Goal: Find specific page/section: Find specific page/section

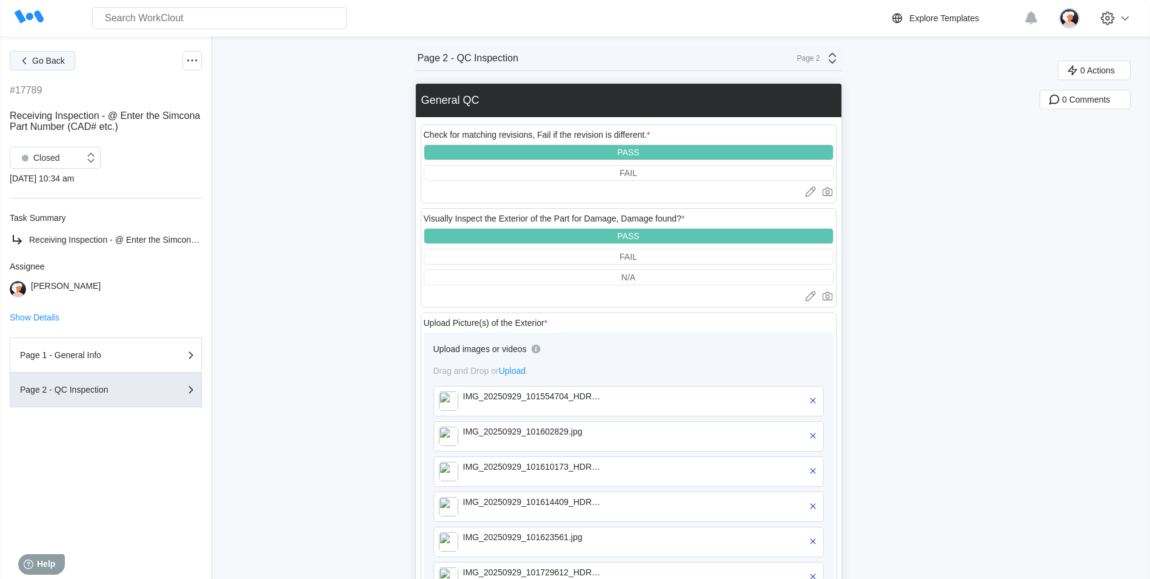
click at [57, 65] on button "Go Back" at bounding box center [42, 60] width 65 height 19
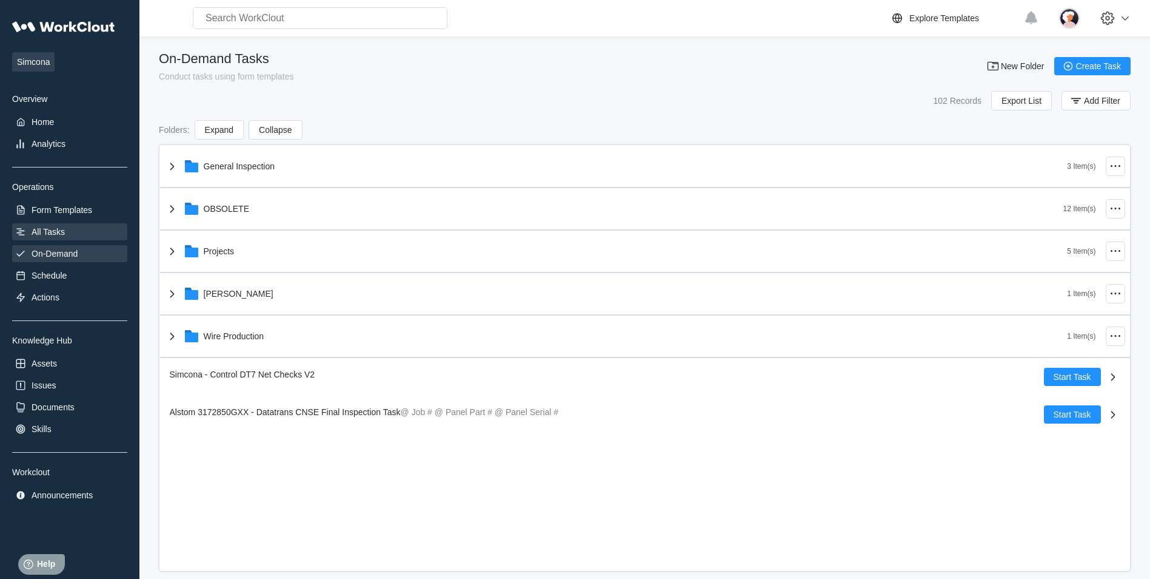
click at [39, 226] on div "All Tasks" at bounding box center [69, 231] width 115 height 17
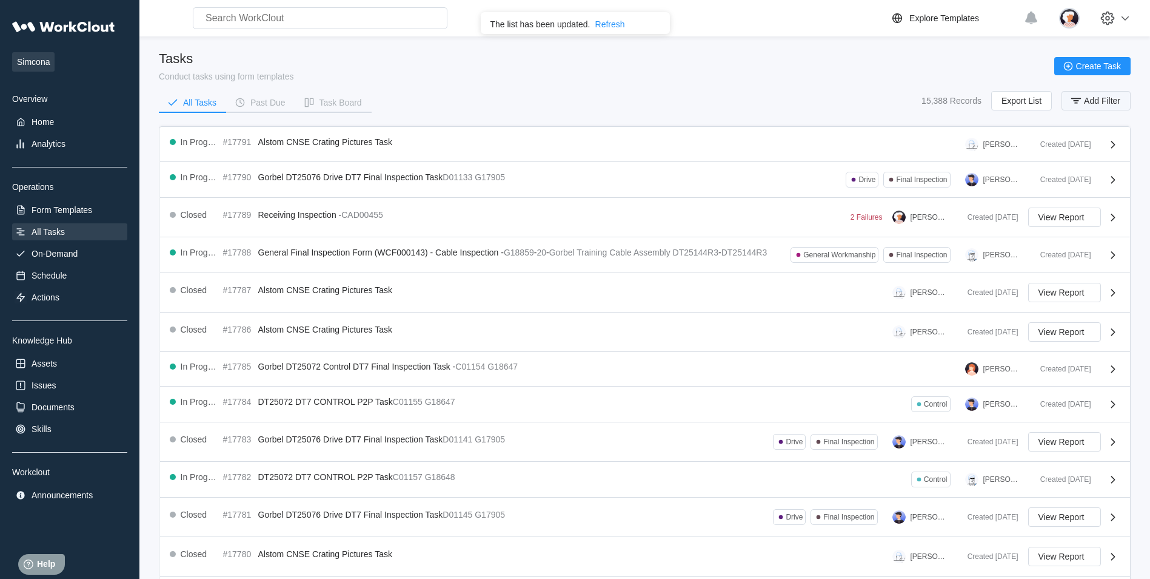
click at [1088, 106] on button "Add Filter" at bounding box center [1096, 100] width 69 height 19
click at [787, 150] on div "Task Name" at bounding box center [771, 148] width 113 height 17
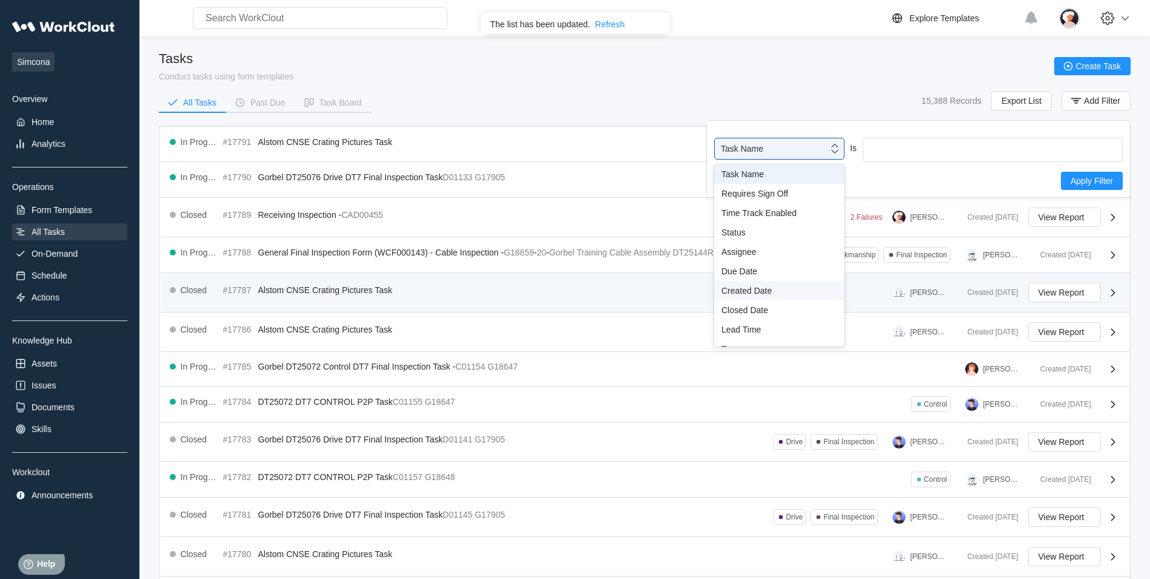
click at [774, 295] on div "Created Date" at bounding box center [779, 290] width 130 height 19
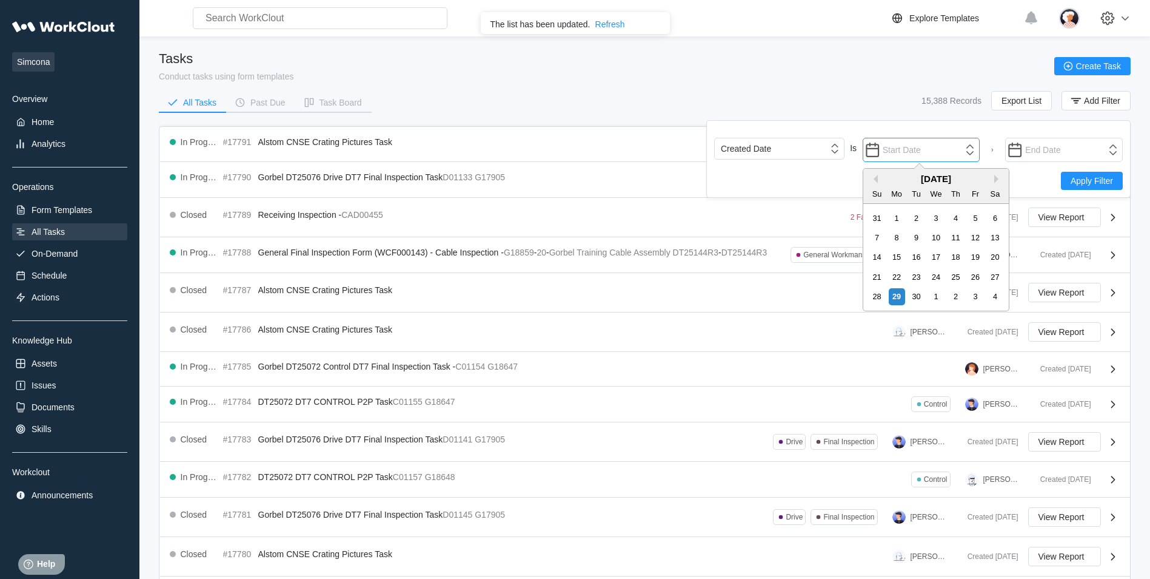
click at [914, 154] on input "text" at bounding box center [922, 150] width 118 height 24
click at [876, 177] on button "Previous Month" at bounding box center [874, 179] width 8 height 8
click at [876, 178] on button "Previous Month" at bounding box center [874, 179] width 8 height 8
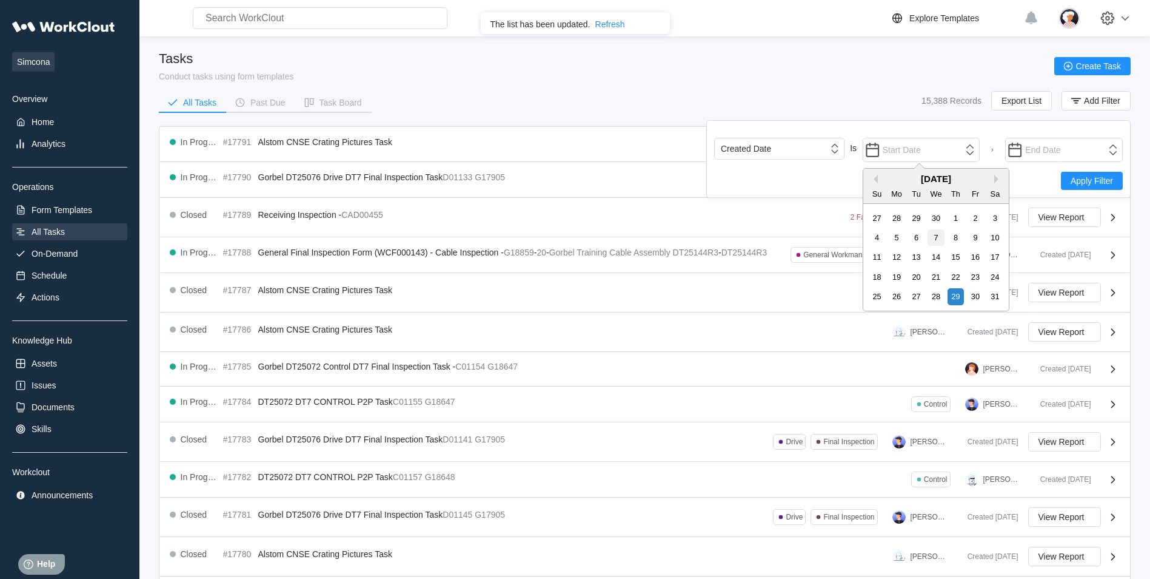
click at [938, 238] on div "7" at bounding box center [936, 237] width 16 height 16
type input "[DATE]"
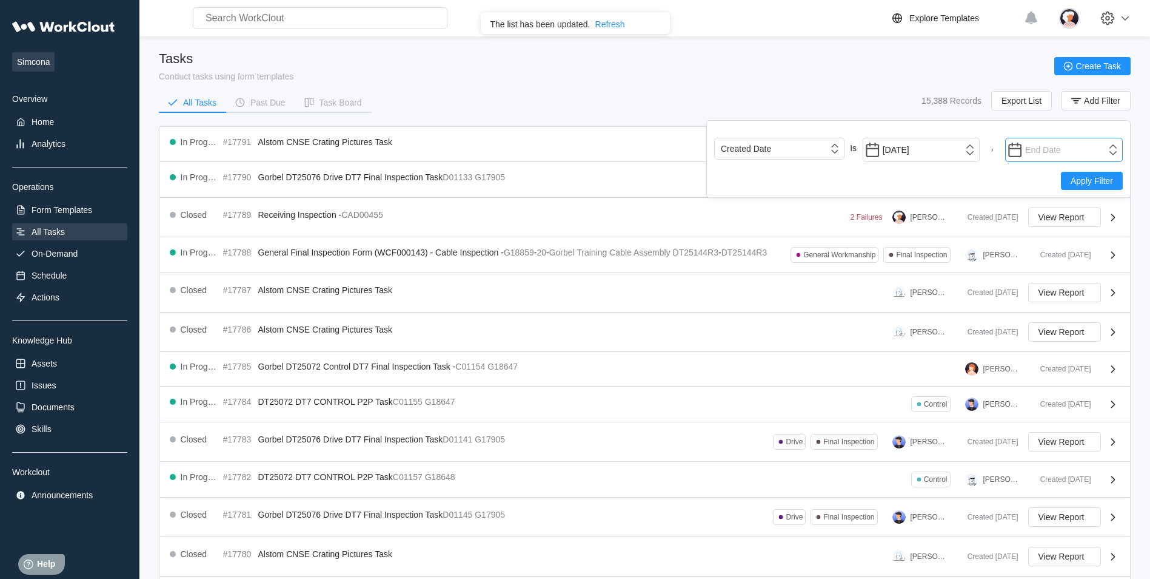
click at [1032, 152] on input "text" at bounding box center [1064, 150] width 118 height 24
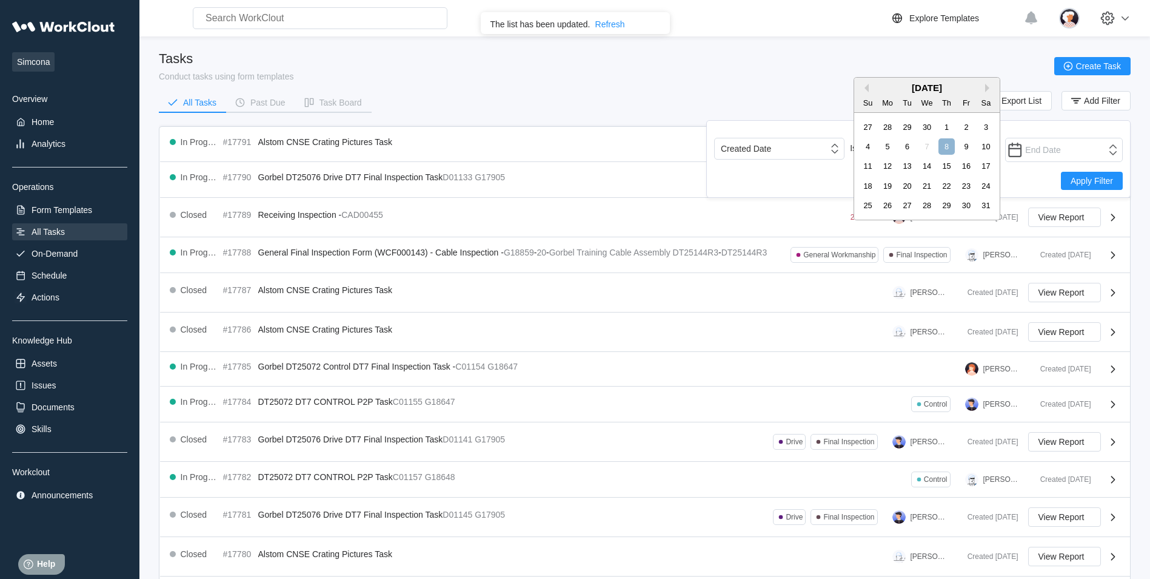
click at [925, 149] on div "7" at bounding box center [927, 146] width 16 height 16
click at [941, 149] on div "8" at bounding box center [947, 146] width 16 height 16
type input "[DATE]"
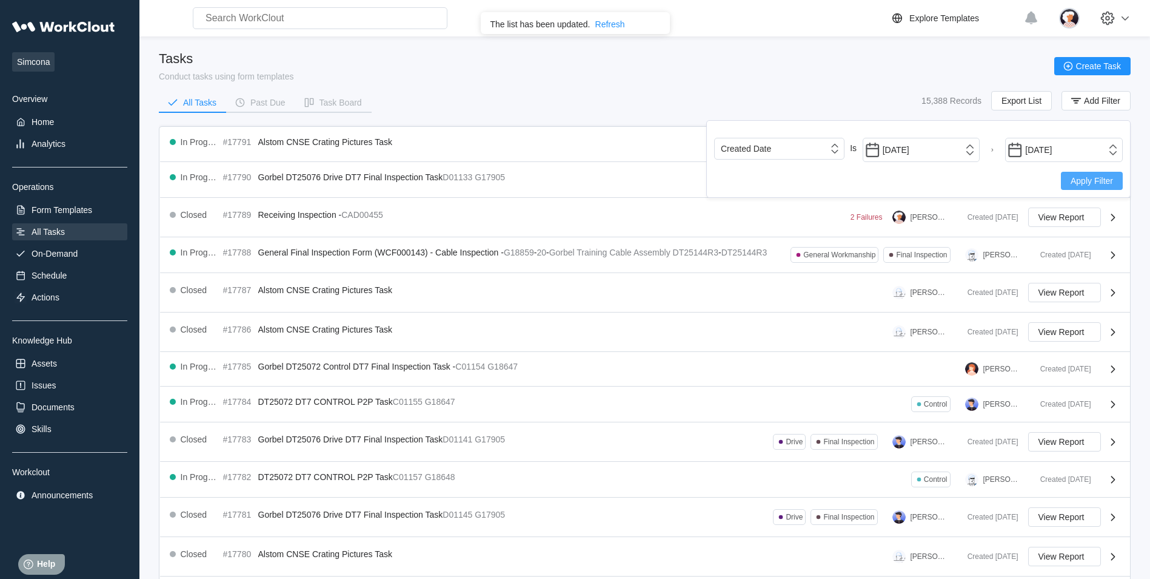
click at [1073, 186] on button "Apply Filter" at bounding box center [1092, 181] width 62 height 18
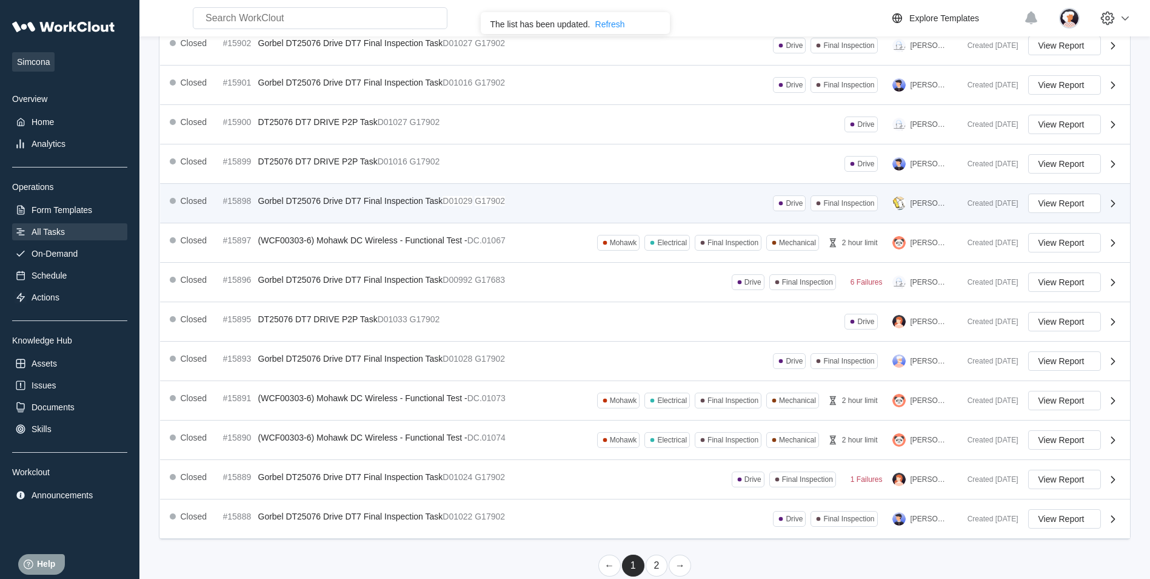
scroll to position [215, 0]
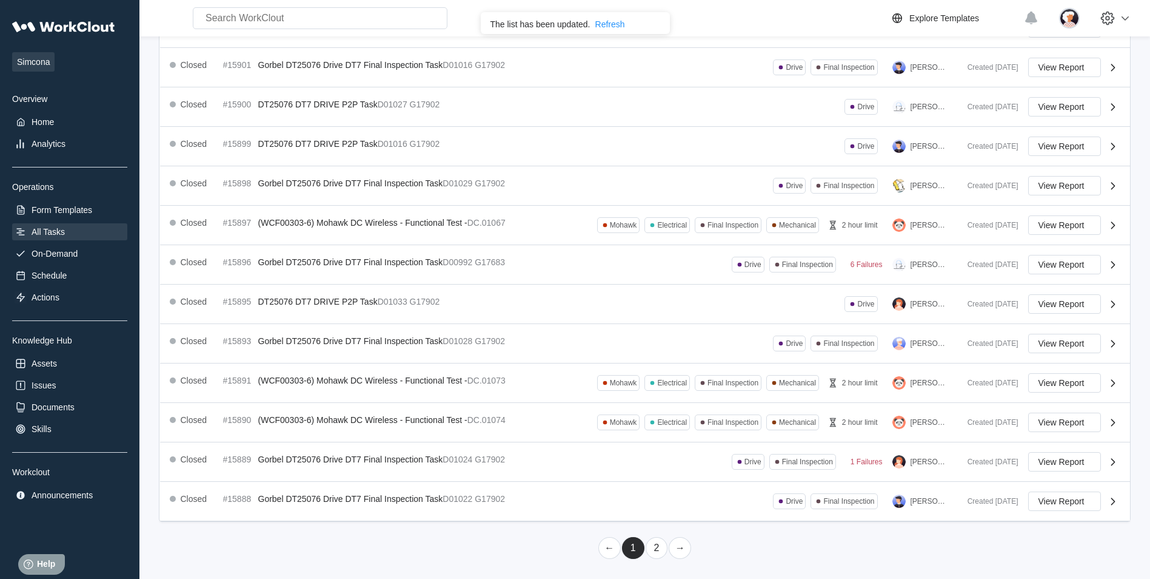
click at [656, 546] on link "2" at bounding box center [657, 548] width 22 height 22
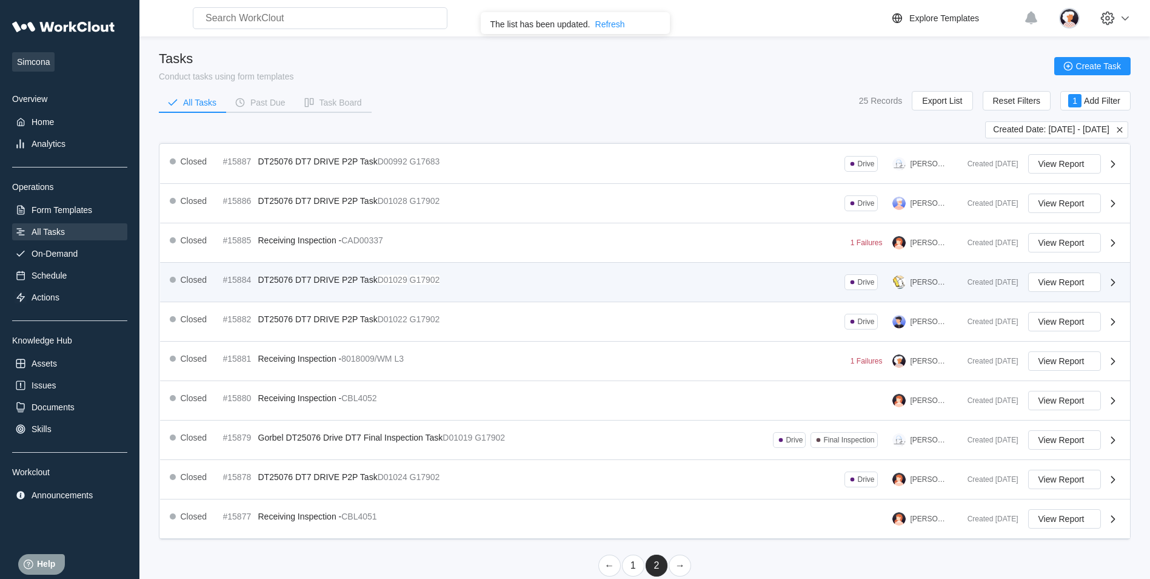
click at [335, 285] on div "Closed #15884 DT25076 DT7 DRIVE P2P Task D01029 G17902" at bounding box center [307, 279] width 275 height 15
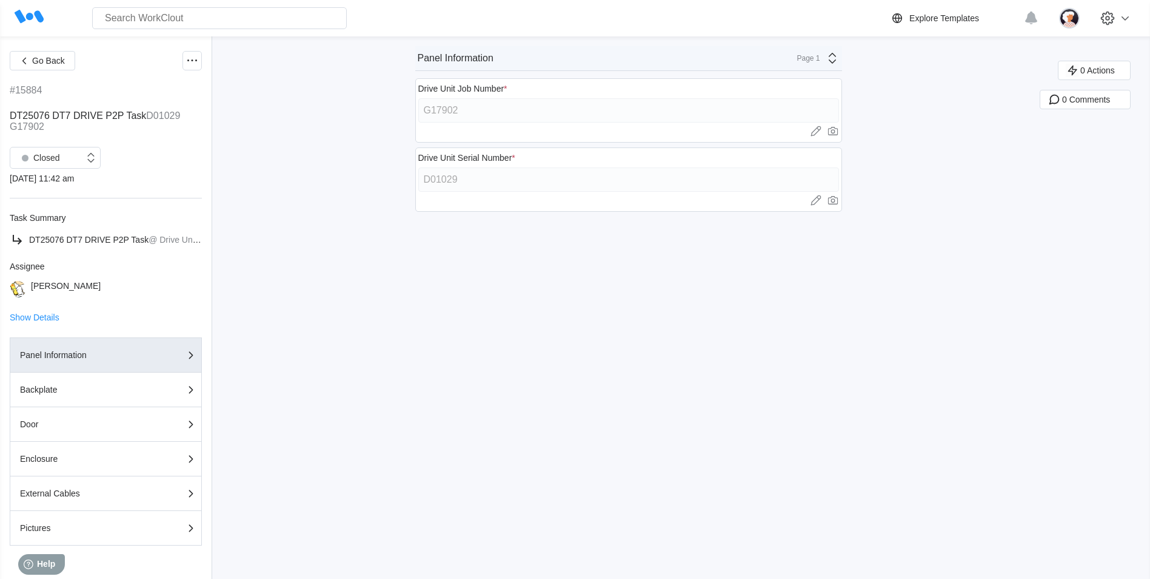
click at [836, 62] on icon at bounding box center [831, 58] width 7 height 11
click at [660, 107] on div "Backplate" at bounding box center [725, 107] width 232 height 11
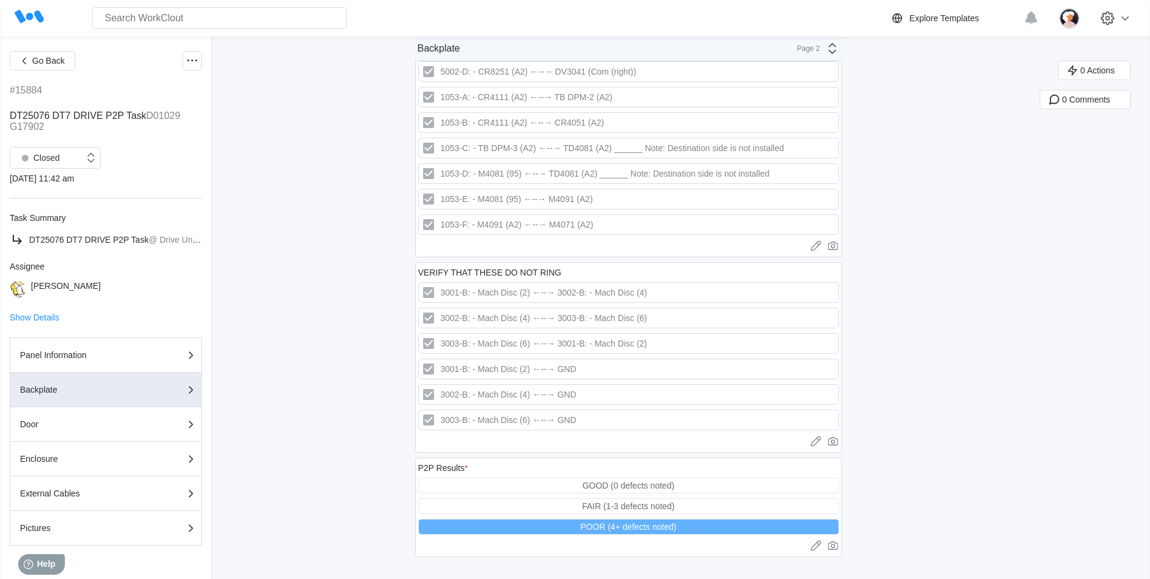
scroll to position [3049, 0]
click at [836, 51] on icon at bounding box center [831, 48] width 7 height 11
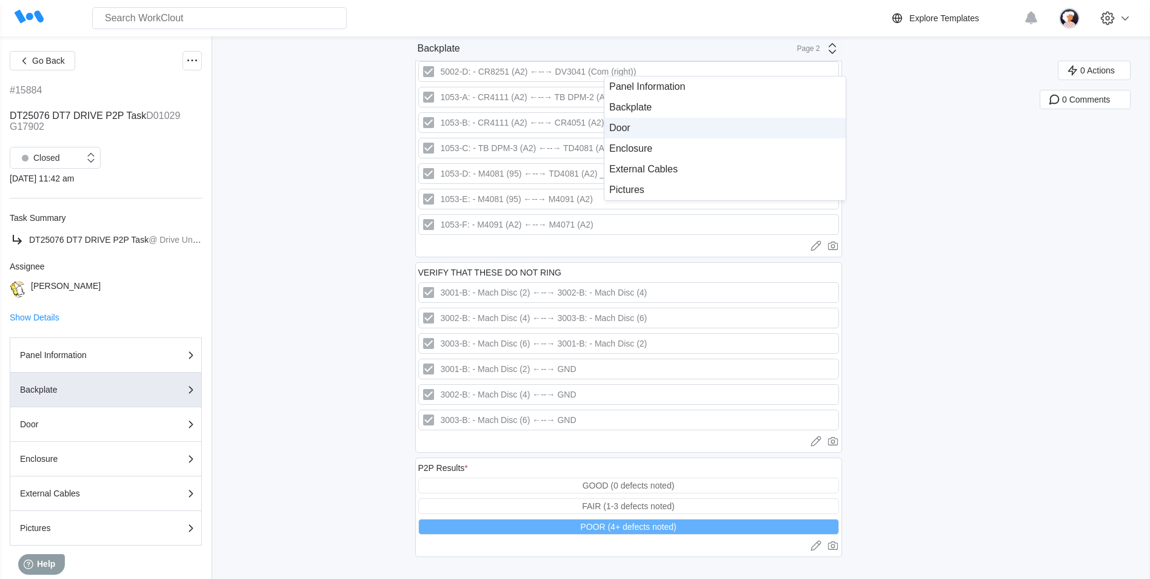
click at [680, 123] on div "Door" at bounding box center [725, 127] width 232 height 11
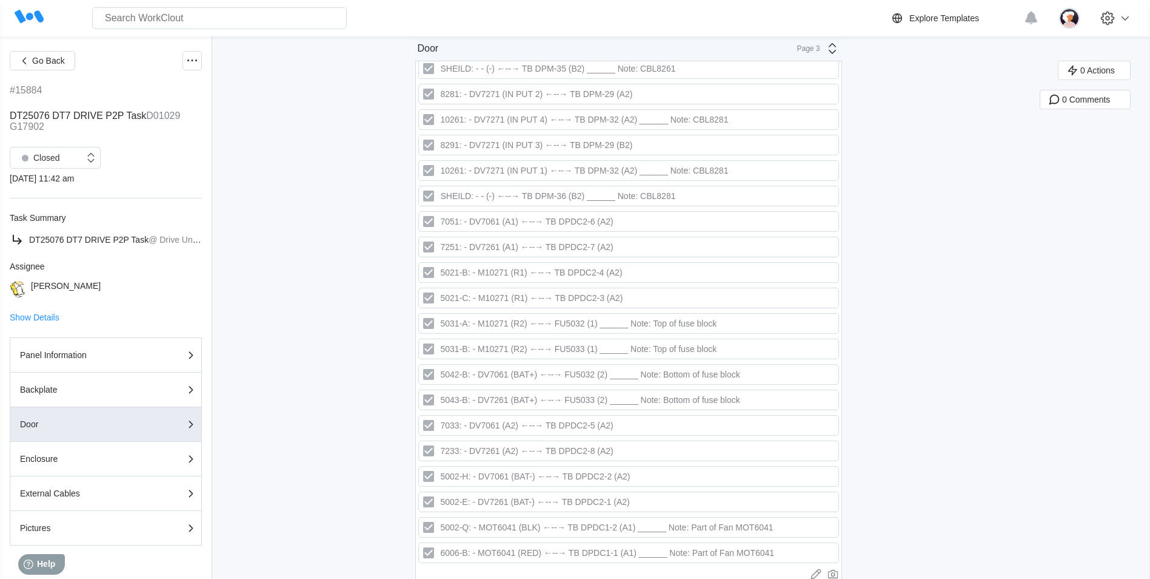
scroll to position [1576, 0]
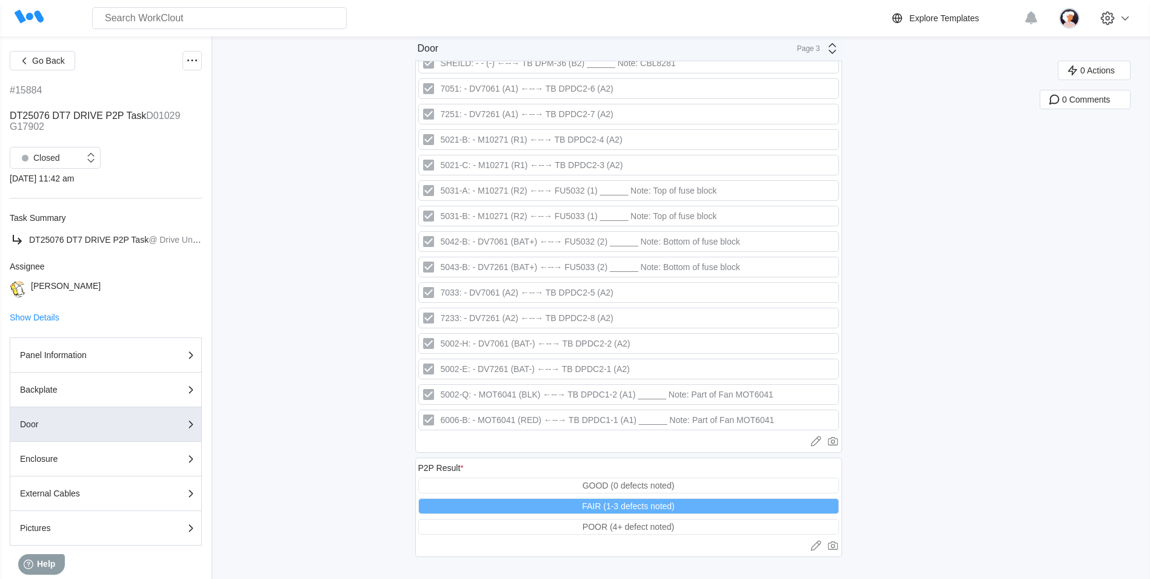
click at [839, 53] on icon at bounding box center [832, 48] width 15 height 15
click at [693, 139] on div "Enclosure" at bounding box center [725, 138] width 232 height 11
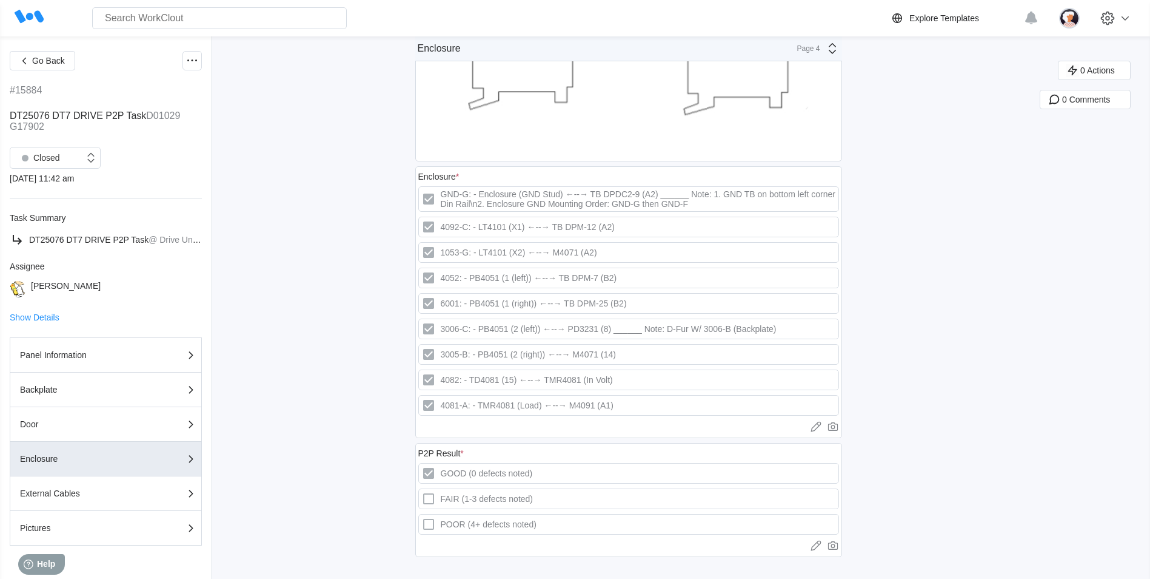
scroll to position [195, 0]
click at [838, 55] on icon at bounding box center [832, 48] width 15 height 15
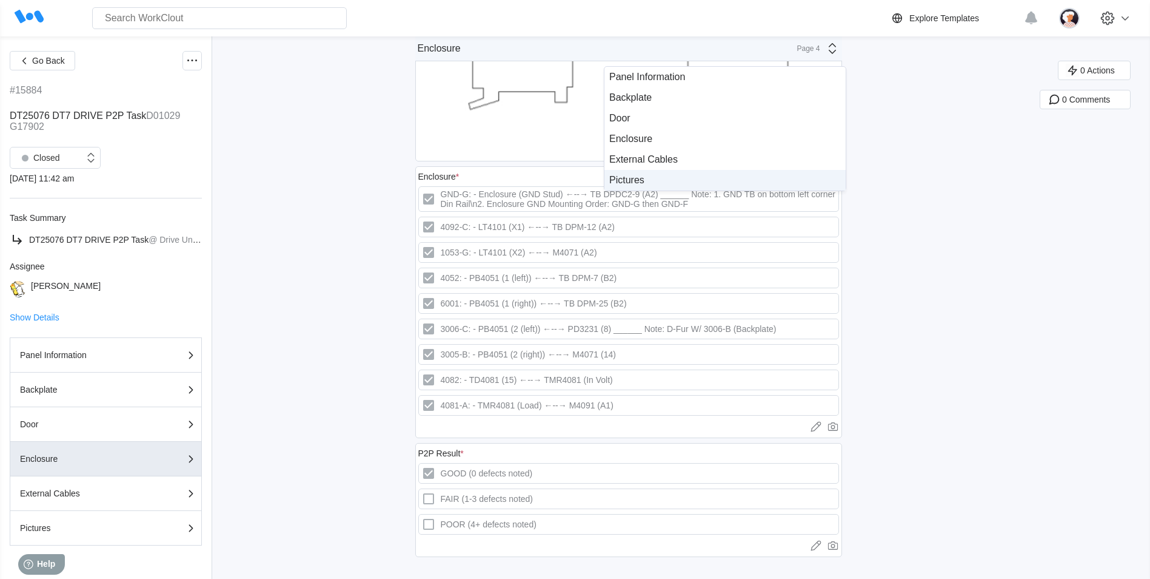
click at [644, 177] on div "Pictures" at bounding box center [725, 180] width 232 height 11
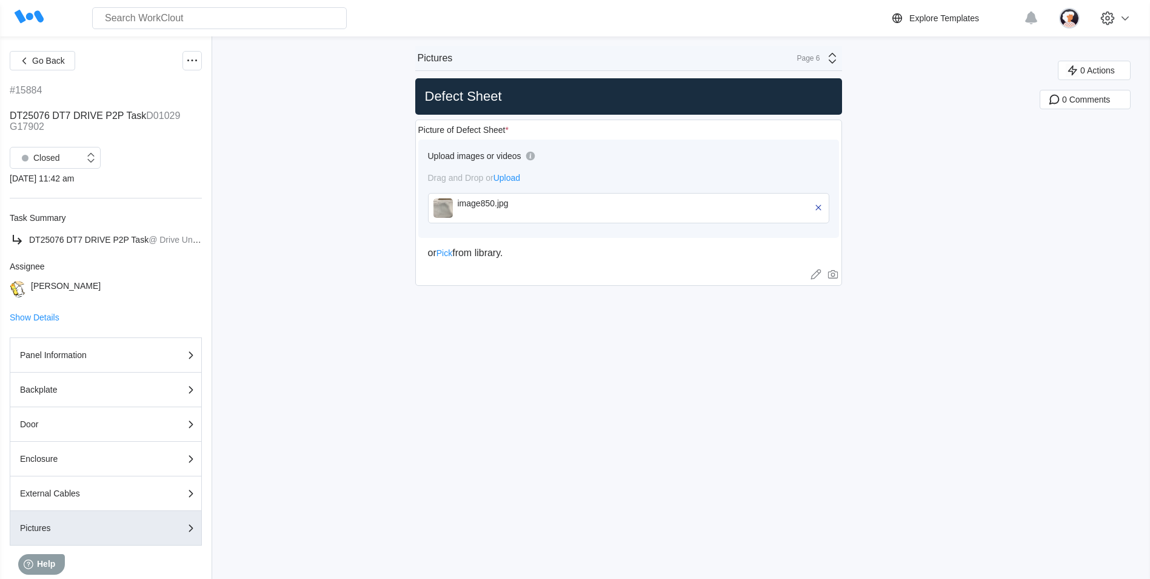
click at [836, 54] on icon at bounding box center [831, 58] width 7 height 11
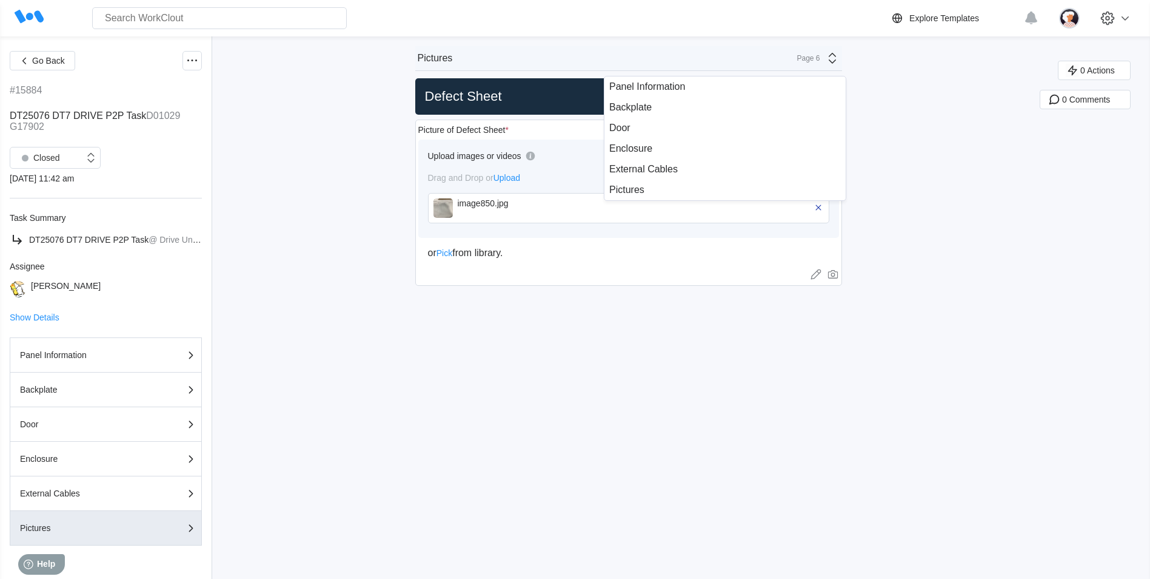
click at [369, 151] on div "Go Back #15884 DT25076 DT7 DRIVE P2P Task D01029 G17902 Closed [DATE] 11:42 am …" at bounding box center [575, 307] width 1150 height 542
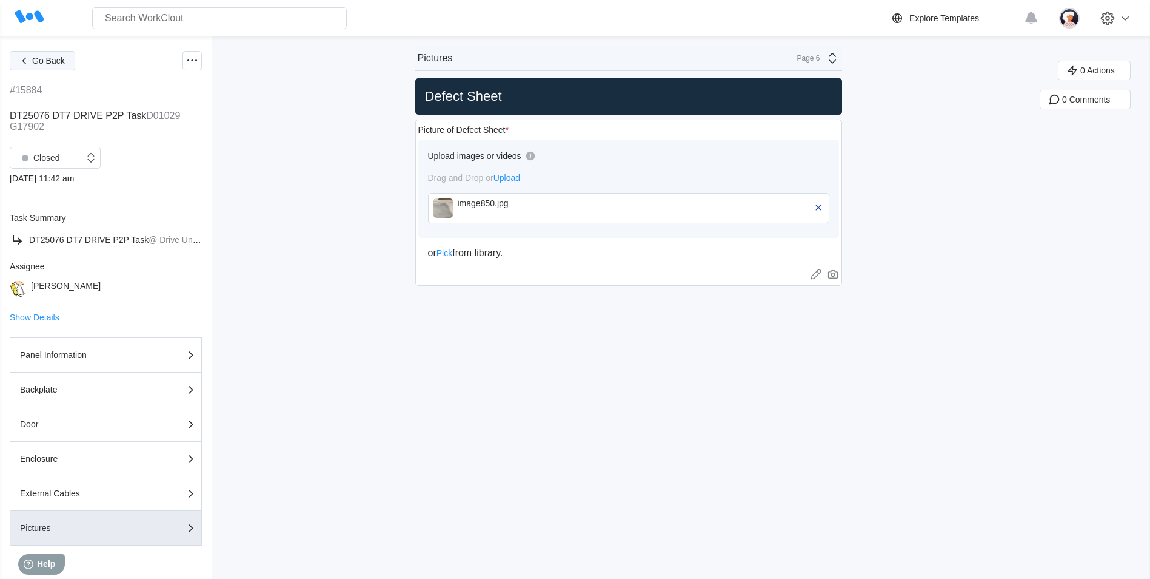
click at [42, 61] on span "Go Back" at bounding box center [48, 60] width 33 height 8
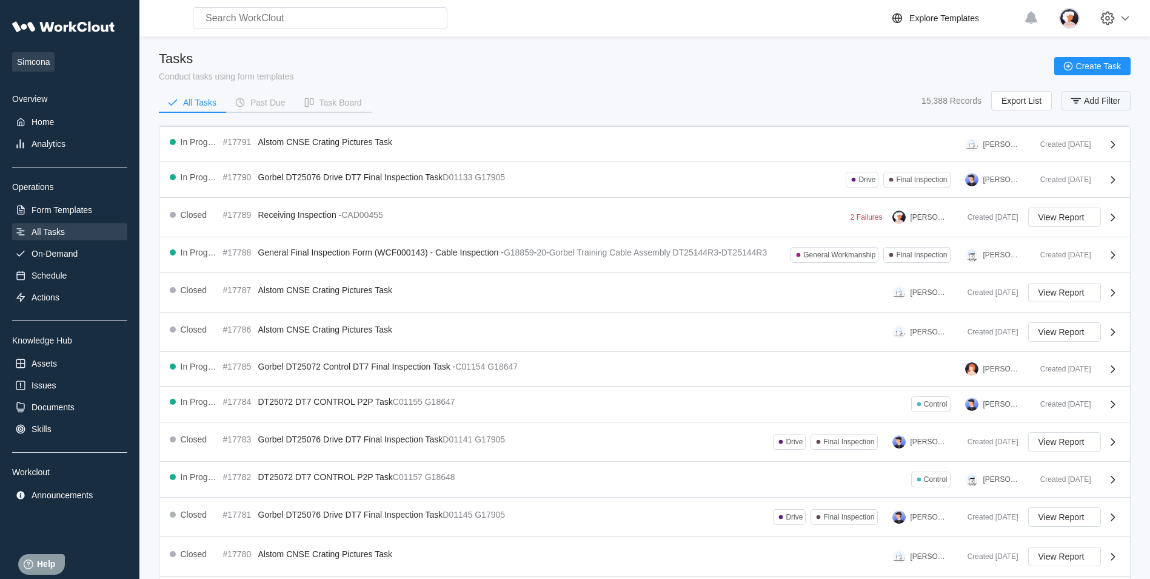
click at [1097, 102] on span "Add Filter" at bounding box center [1102, 100] width 36 height 8
click at [810, 150] on div "Task Name" at bounding box center [771, 148] width 113 height 17
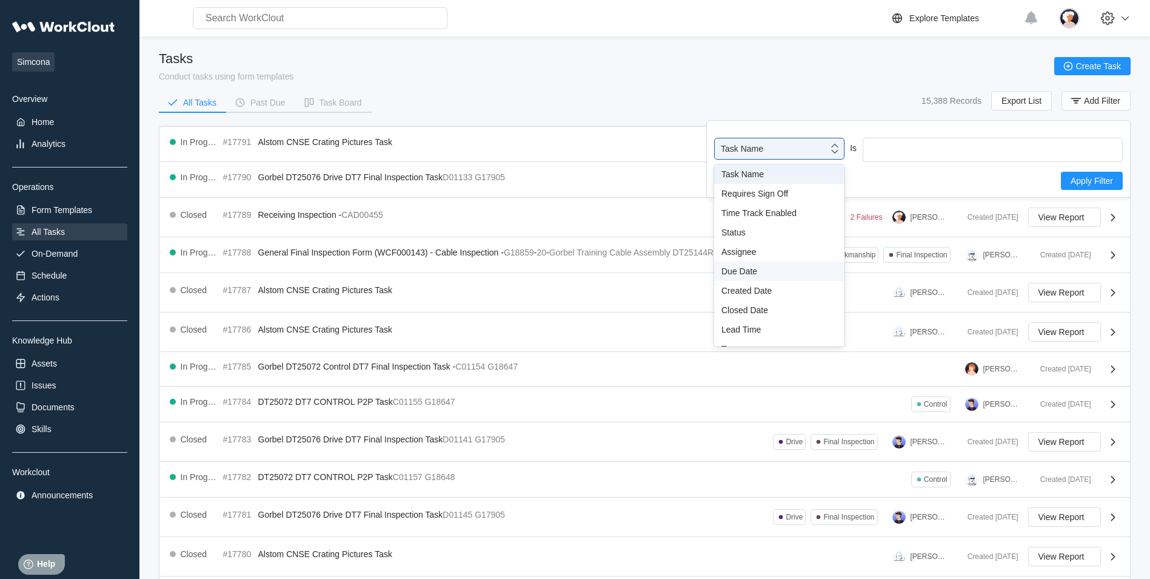
click at [739, 276] on div "Due Date" at bounding box center [779, 270] width 130 height 19
click at [762, 152] on div "Due Date" at bounding box center [771, 148] width 113 height 17
click at [756, 289] on div "Created Date" at bounding box center [780, 291] width 116 height 10
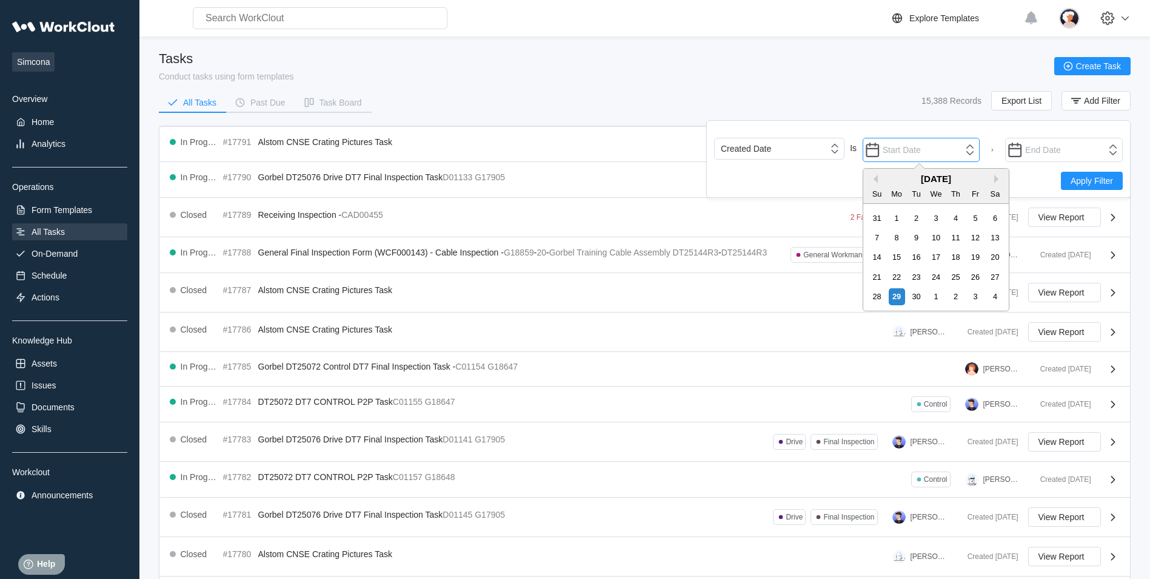
click at [906, 153] on input "text" at bounding box center [922, 150] width 118 height 24
click at [873, 179] on button "Previous Month" at bounding box center [874, 179] width 8 height 8
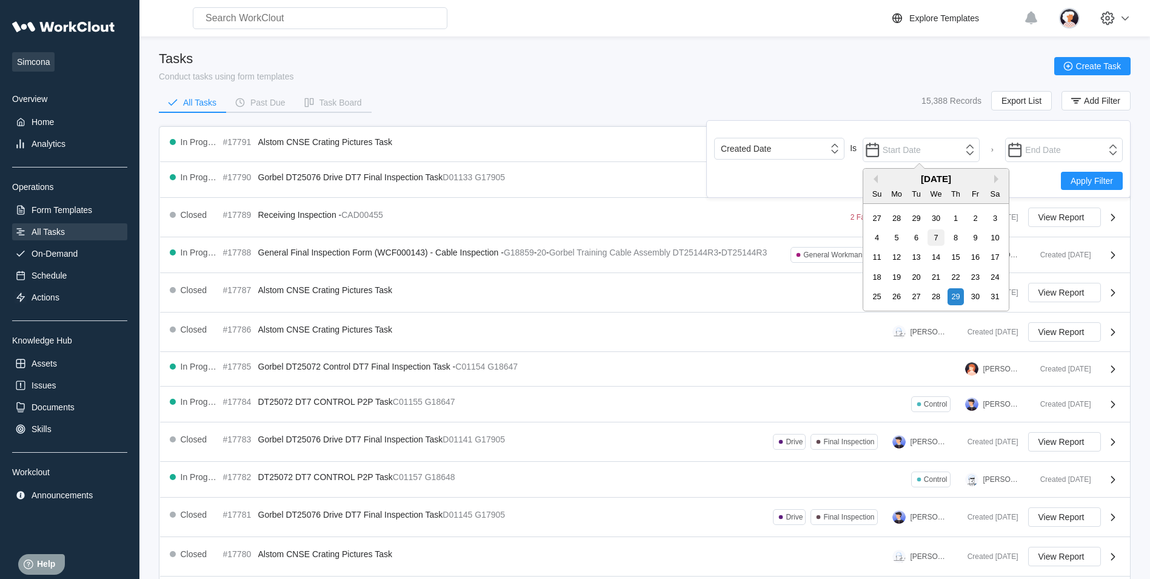
click at [936, 235] on div "7" at bounding box center [936, 237] width 16 height 16
type input "[DATE]"
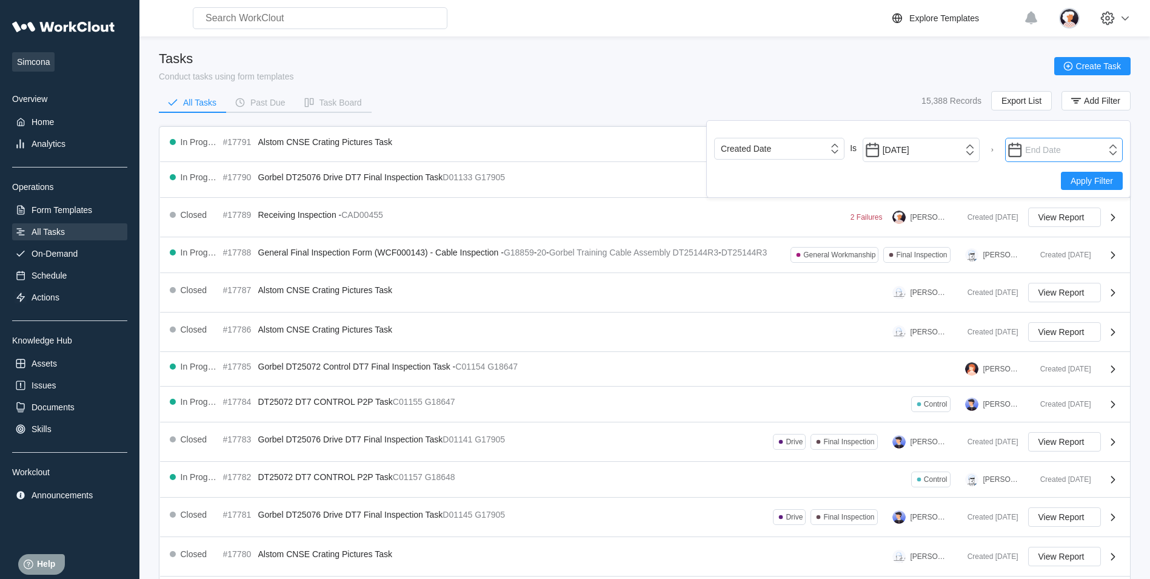
click at [1040, 149] on input "text" at bounding box center [1064, 150] width 118 height 24
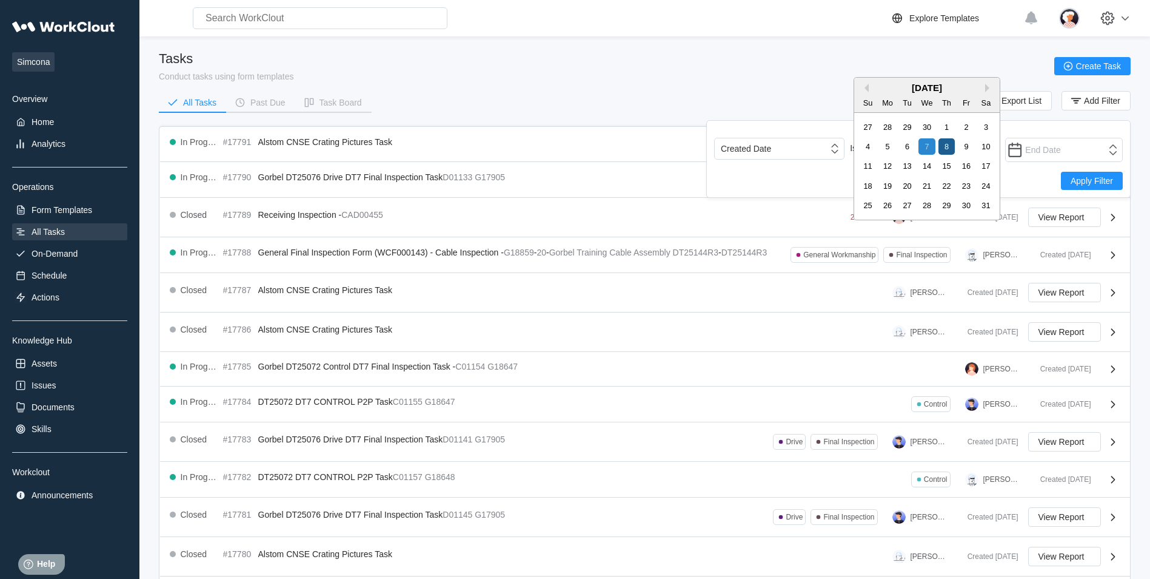
click at [944, 147] on div "8" at bounding box center [947, 146] width 16 height 16
type input "[DATE]"
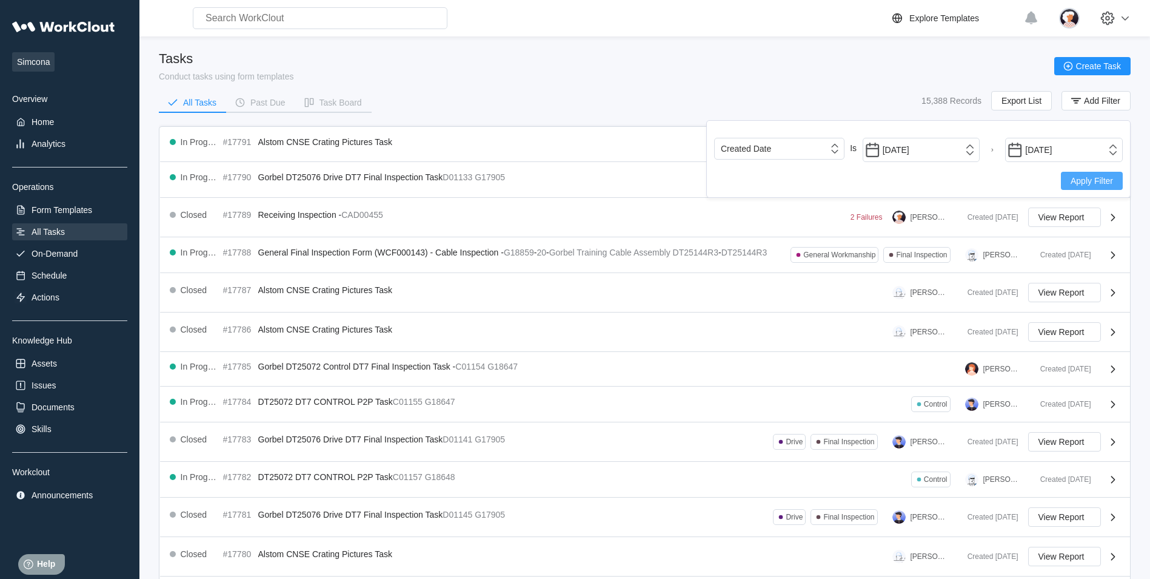
click at [1095, 174] on button "Apply Filter" at bounding box center [1092, 181] width 62 height 18
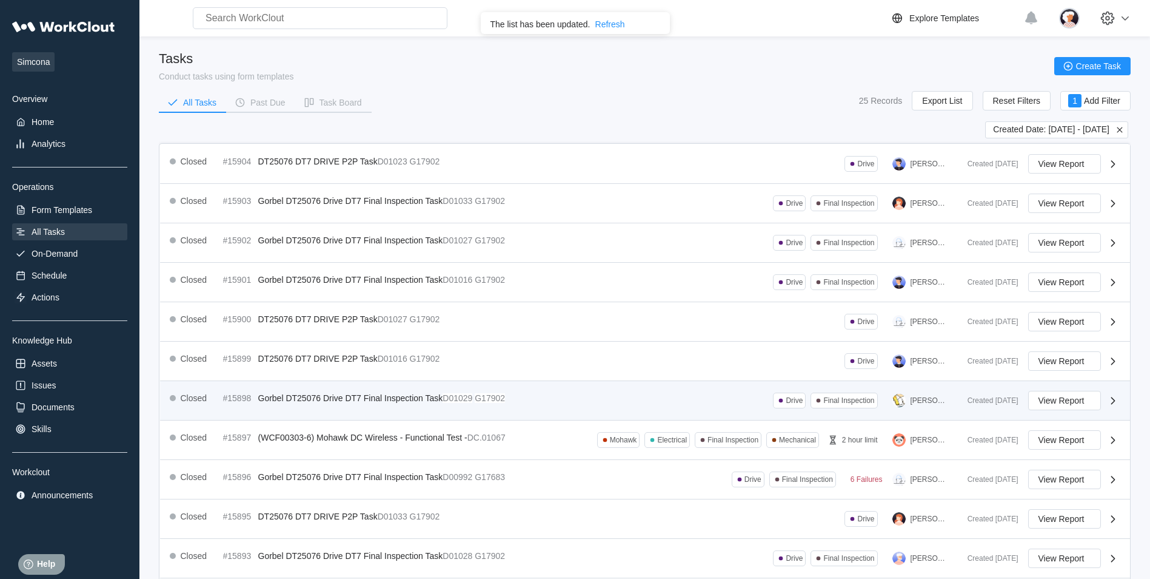
click at [441, 399] on span "Gorbel DT25076 Drive DT7 Final Inspection Task" at bounding box center [350, 398] width 185 height 10
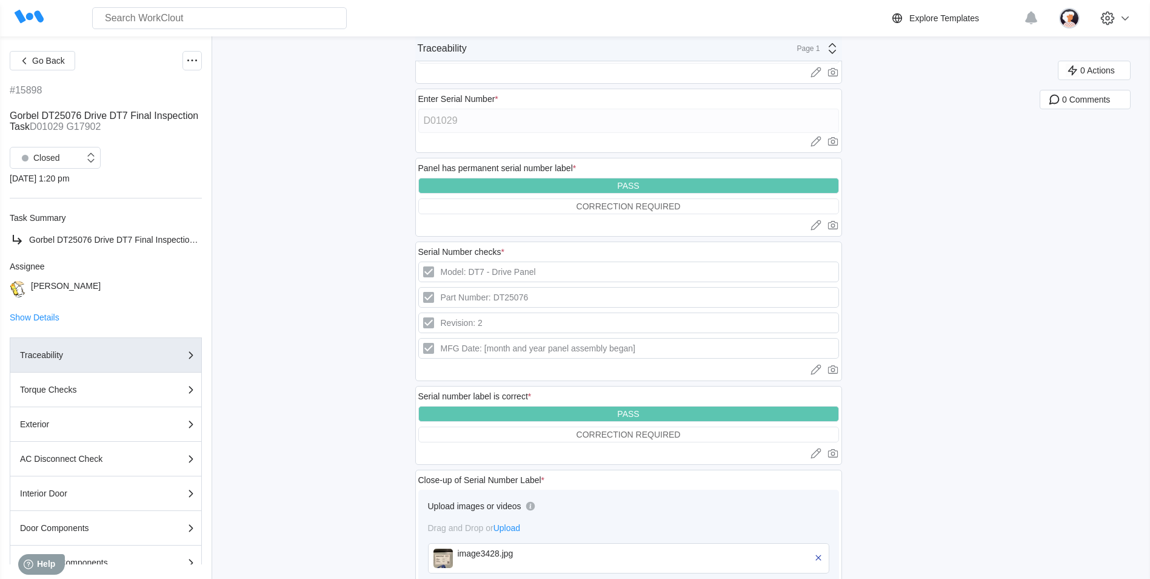
scroll to position [32, 0]
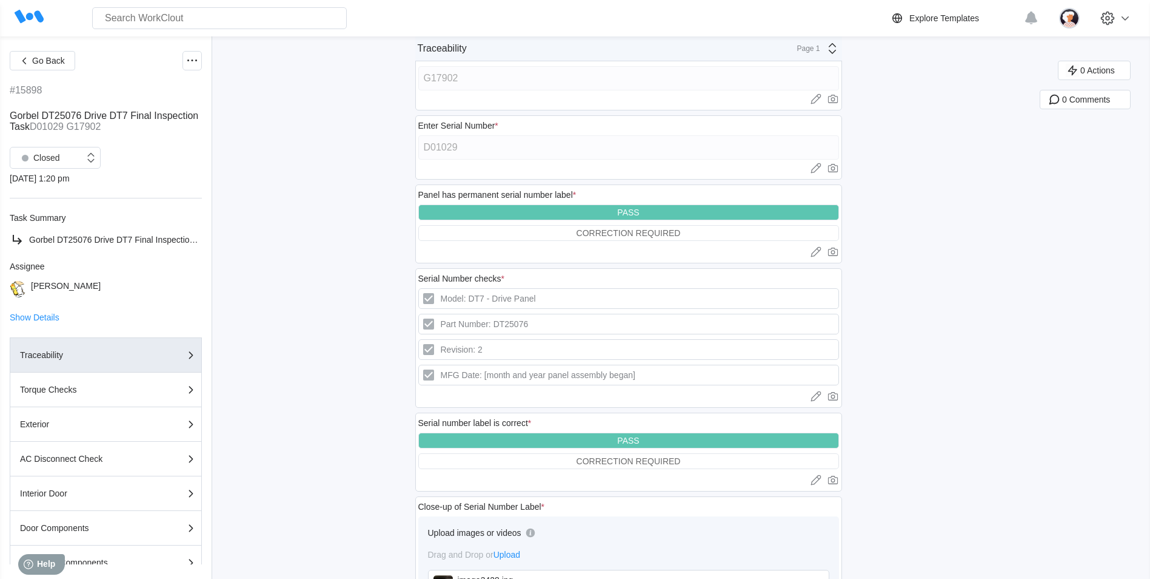
click at [833, 51] on icon at bounding box center [832, 48] width 15 height 15
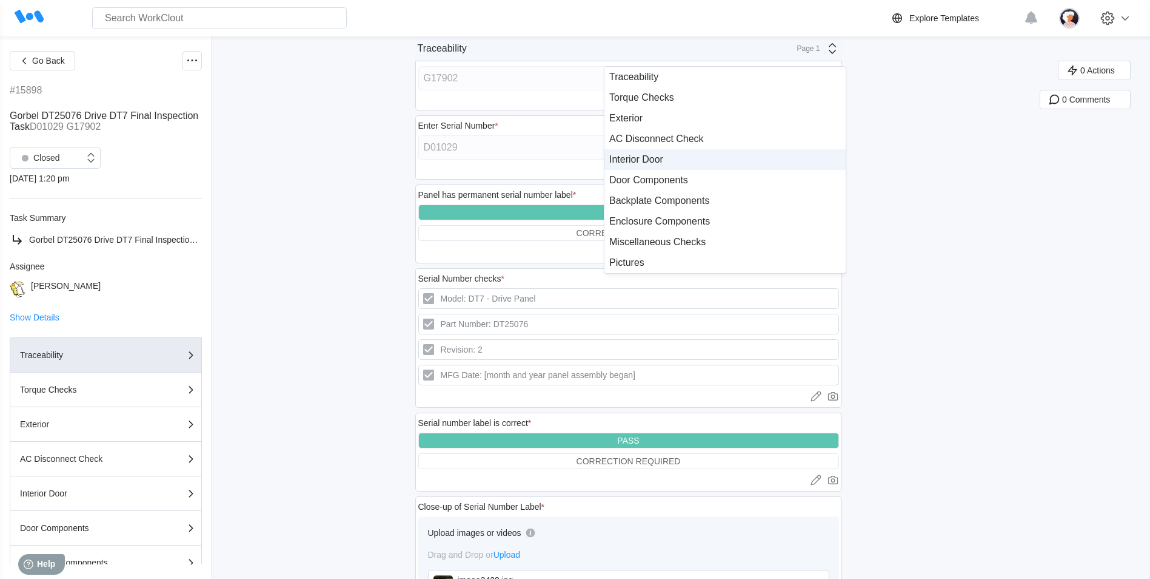
click at [699, 152] on div "Interior Door" at bounding box center [725, 159] width 241 height 21
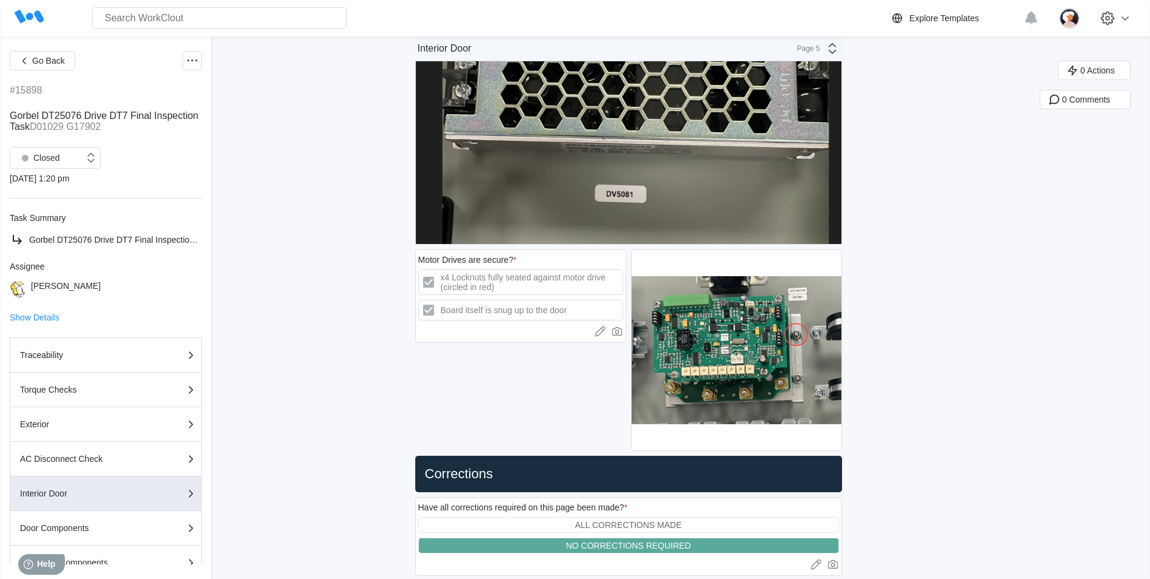
scroll to position [2539, 0]
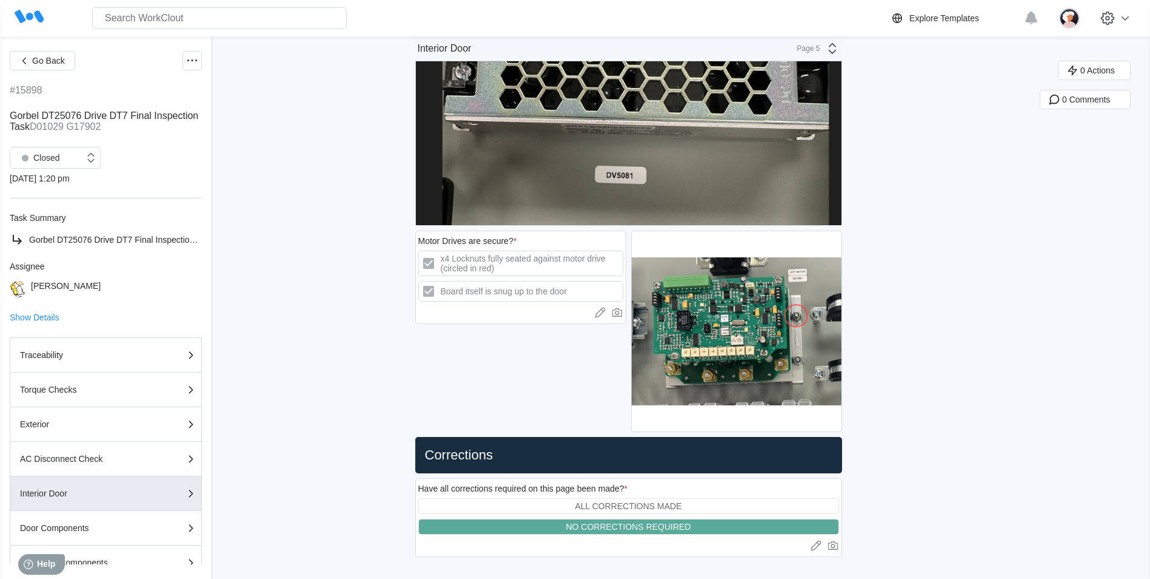
click at [836, 55] on icon at bounding box center [832, 48] width 15 height 15
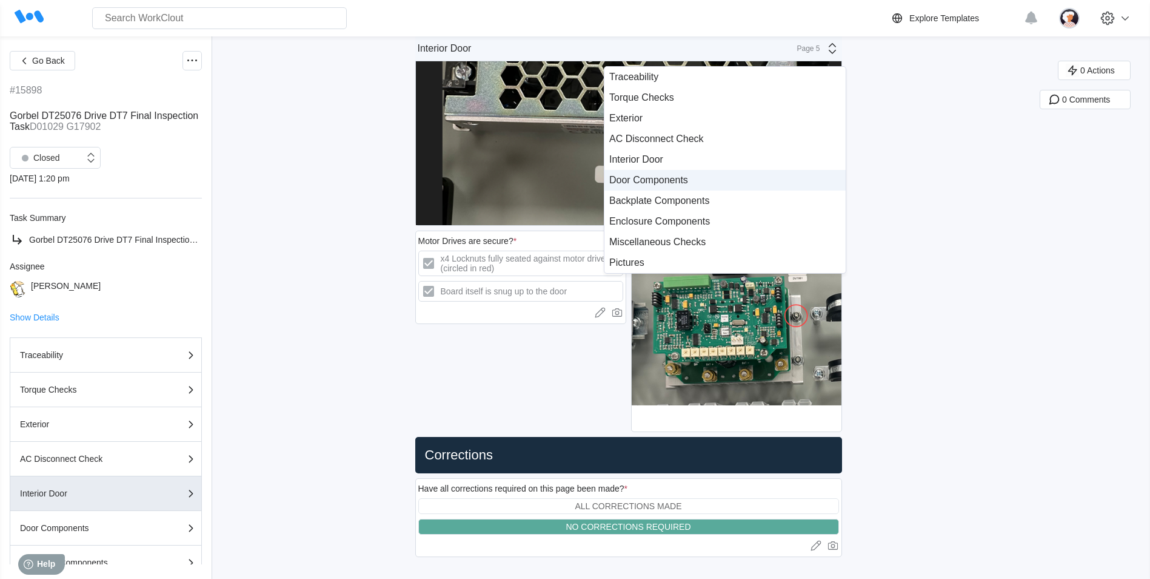
click at [702, 175] on div "Door Components" at bounding box center [725, 180] width 232 height 11
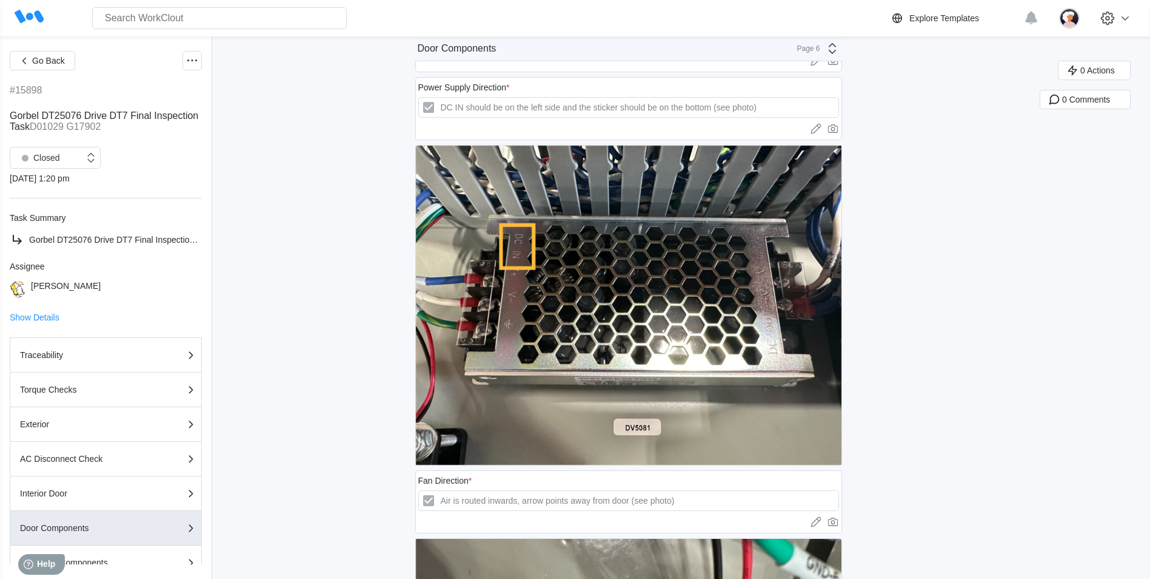
scroll to position [1093, 0]
